Goal: Information Seeking & Learning: Learn about a topic

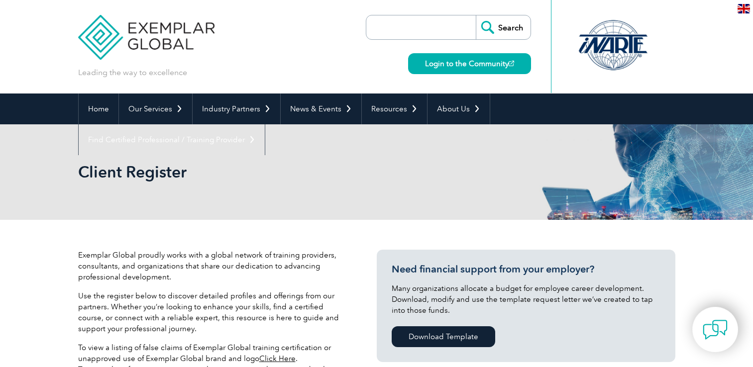
select select "[GEOGRAPHIC_DATA]"
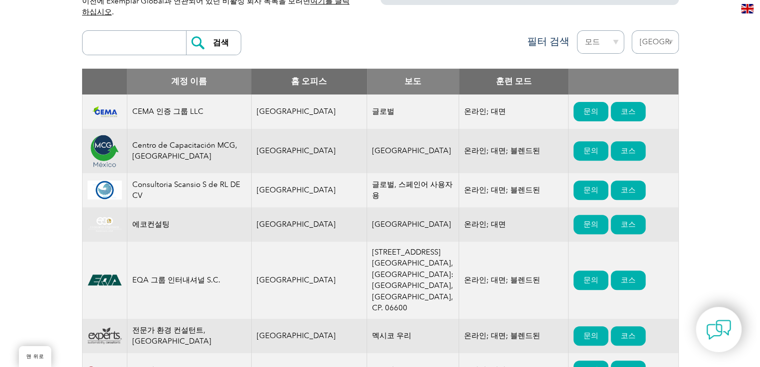
scroll to position [348, 0]
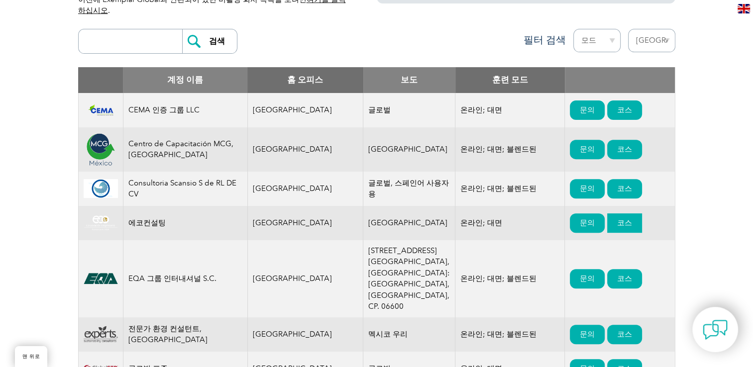
click at [607, 224] on link "코스" at bounding box center [624, 222] width 35 height 19
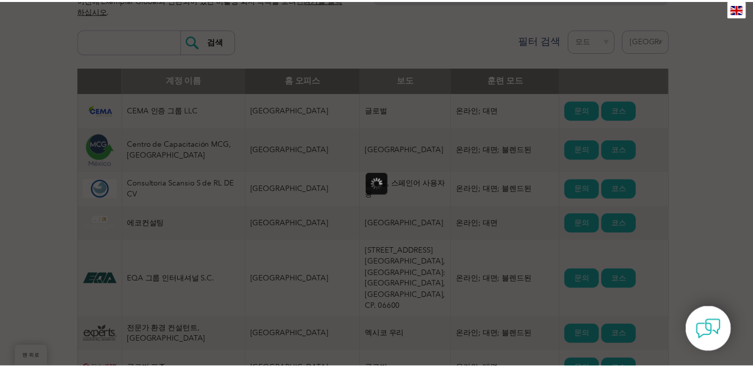
scroll to position [0, 0]
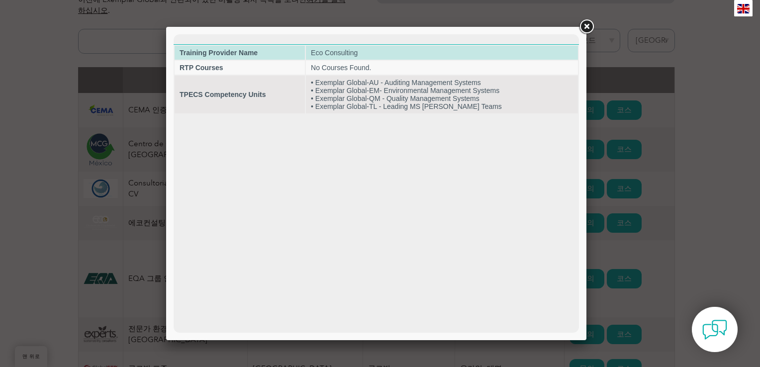
drag, startPoint x: 276, startPoint y: 49, endPoint x: 249, endPoint y: 52, distance: 26.5
click at [275, 49] on td "Training Provider Name" at bounding box center [240, 53] width 130 height 14
click at [232, 53] on strong "Training Provider Name" at bounding box center [219, 53] width 78 height 8
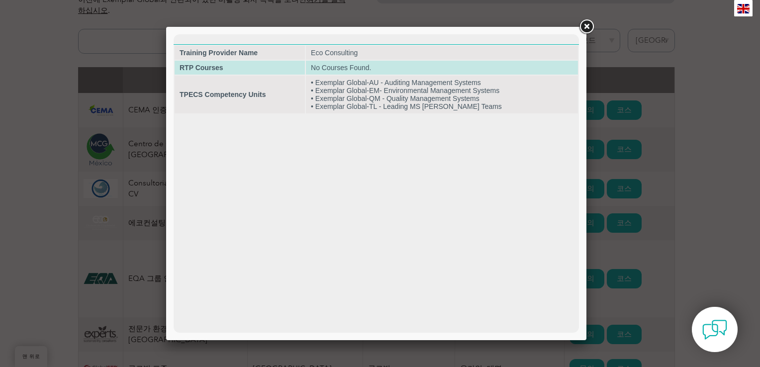
click at [205, 68] on strong "RTP Courses" at bounding box center [202, 68] width 44 height 8
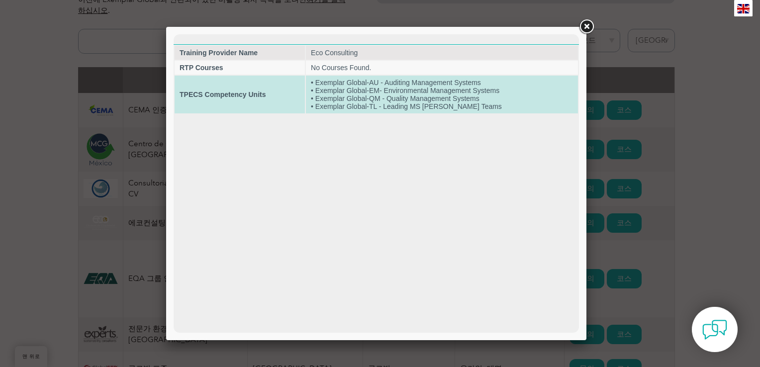
click at [206, 93] on strong "TPECS Competency Units" at bounding box center [223, 95] width 86 height 8
click at [206, 96] on strong "TPECS Competency Units" at bounding box center [223, 95] width 86 height 8
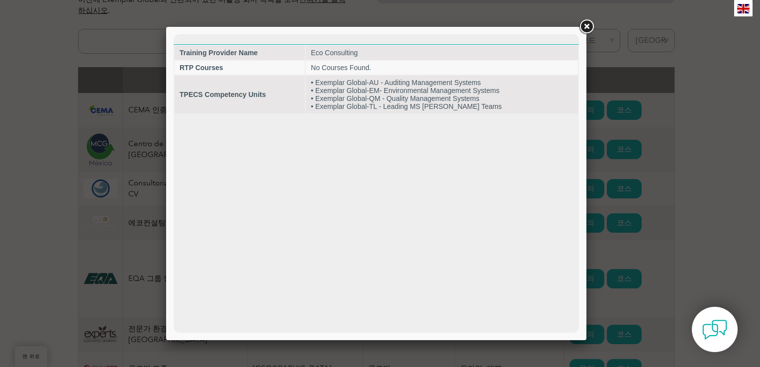
click at [585, 25] on link at bounding box center [586, 27] width 18 height 18
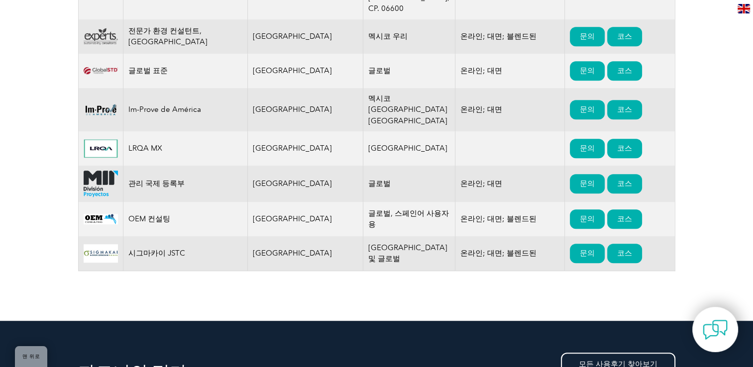
scroll to position [647, 0]
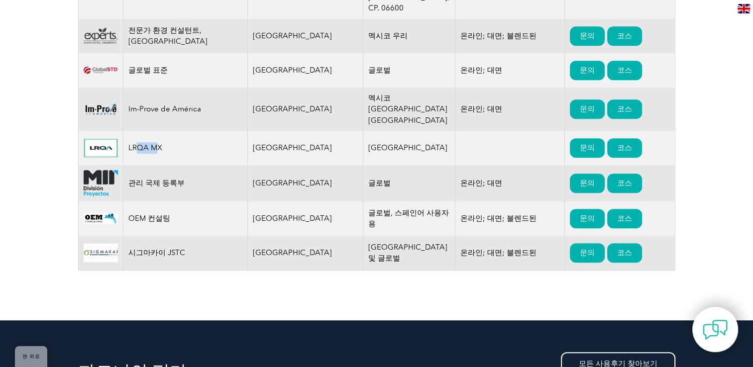
drag, startPoint x: 147, startPoint y: 145, endPoint x: 165, endPoint y: 145, distance: 17.4
click at [165, 145] on td "LRQA MX" at bounding box center [185, 148] width 124 height 34
drag, startPoint x: 165, startPoint y: 145, endPoint x: 181, endPoint y: 148, distance: 16.3
click at [181, 148] on td "LRQA MX" at bounding box center [185, 148] width 124 height 34
click at [166, 144] on td "LRQA MX" at bounding box center [185, 148] width 124 height 34
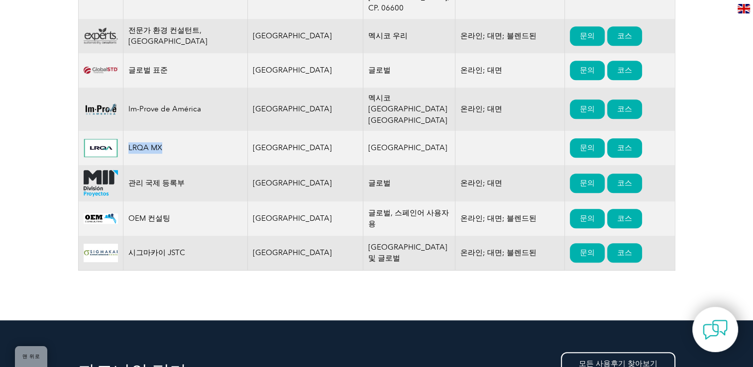
drag, startPoint x: 139, startPoint y: 147, endPoint x: 121, endPoint y: 146, distance: 17.9
click at [121, 146] on tr "LRQA MX [GEOGRAPHIC_DATA] [GEOGRAPHIC_DATA] 문의 코스" at bounding box center [376, 148] width 596 height 34
drag, startPoint x: 121, startPoint y: 146, endPoint x: 147, endPoint y: 156, distance: 27.5
click at [147, 156] on td "LRQA MX" at bounding box center [185, 148] width 124 height 34
click at [153, 157] on td "LRQA MX" at bounding box center [185, 148] width 124 height 34
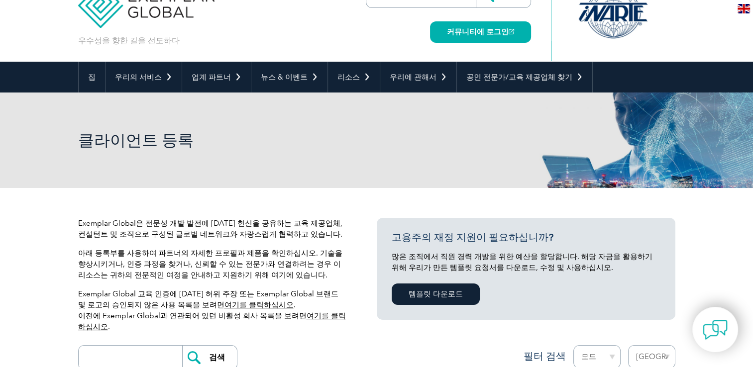
scroll to position [50, 0]
